Goal: Submit feedback/report problem

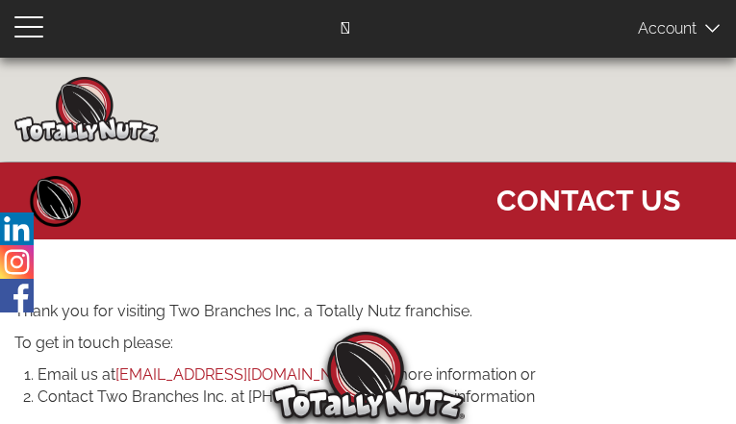
type input "jJPpFWhsw"
type input "hihusilu394@gmail.com"
type input "6837336230"
